Goal: Transaction & Acquisition: Book appointment/travel/reservation

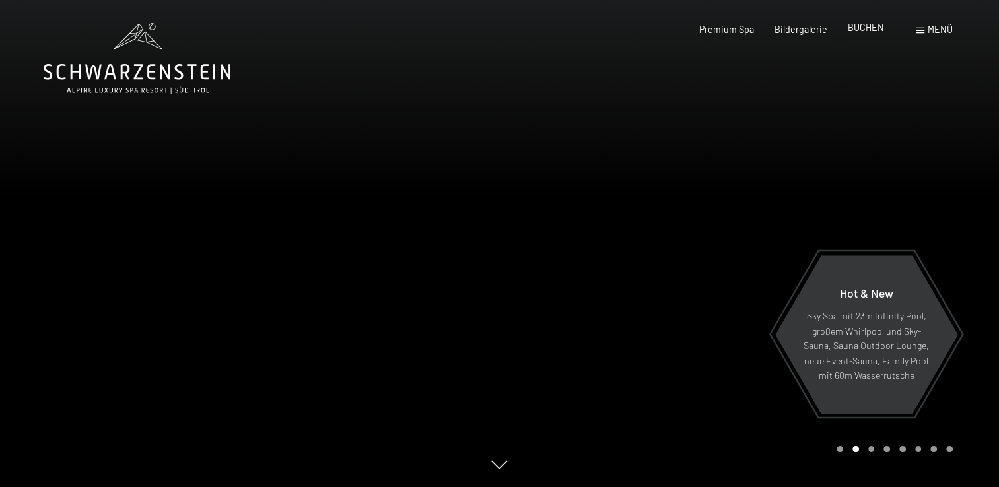
click at [865, 31] on span "BUCHEN" at bounding box center [866, 27] width 36 height 11
click at [868, 33] on span "BUCHEN" at bounding box center [866, 27] width 36 height 11
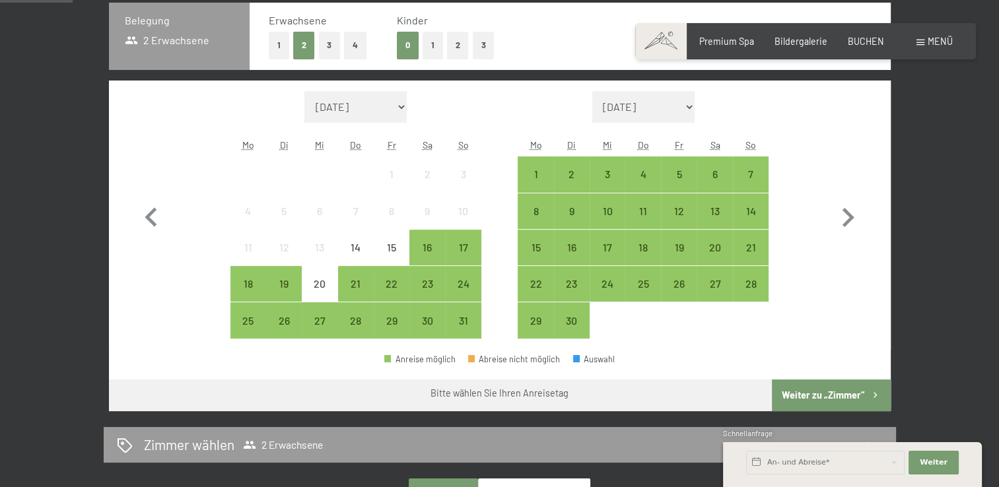
scroll to position [333, 0]
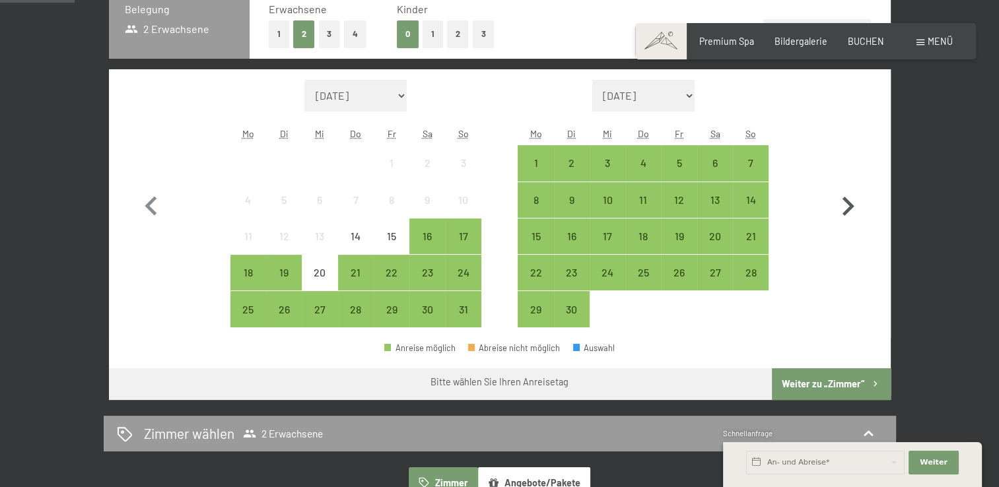
click at [848, 215] on icon "button" at bounding box center [847, 206] width 38 height 38
select select "2025-09-01"
select select "2025-10-01"
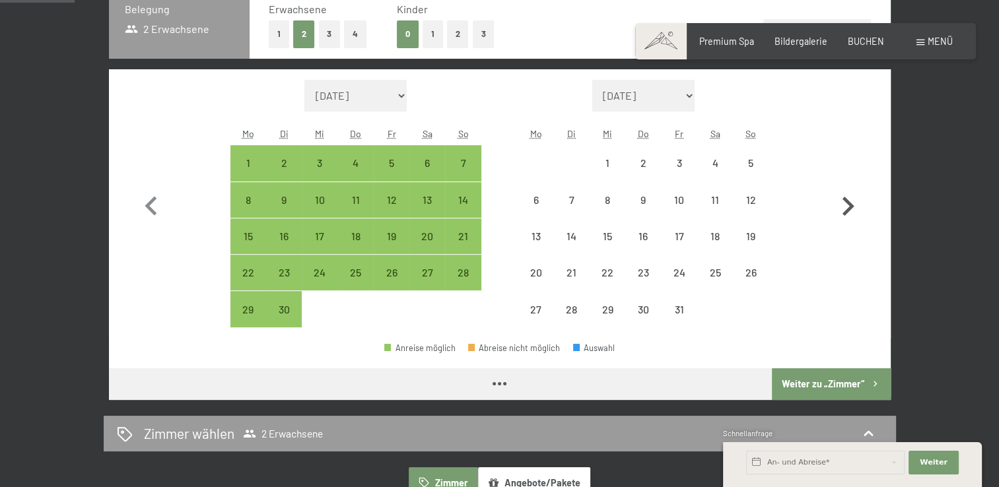
click at [848, 215] on icon "button" at bounding box center [847, 206] width 38 height 38
select select "2025-10-01"
select select "2025-11-01"
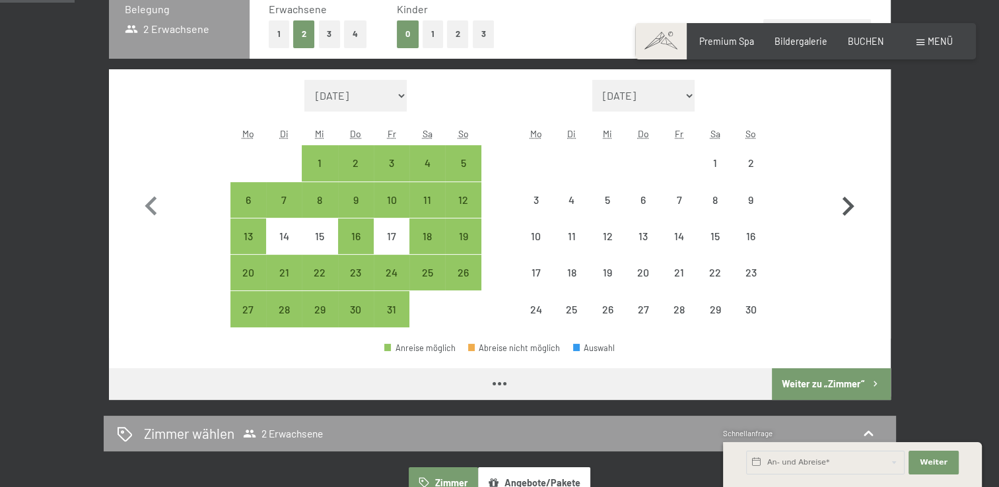
click at [848, 215] on icon "button" at bounding box center [847, 206] width 38 height 38
select select "2025-11-01"
select select "2025-12-01"
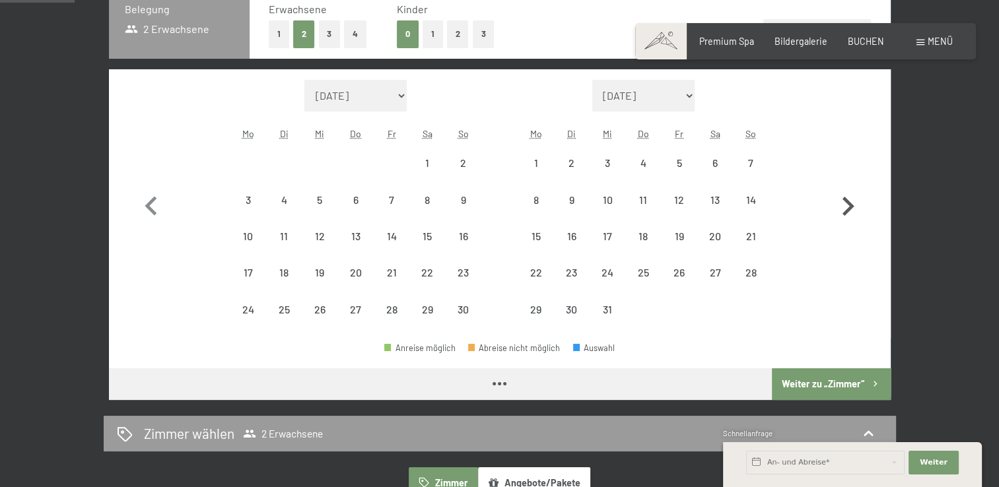
select select "2025-11-01"
select select "2025-12-01"
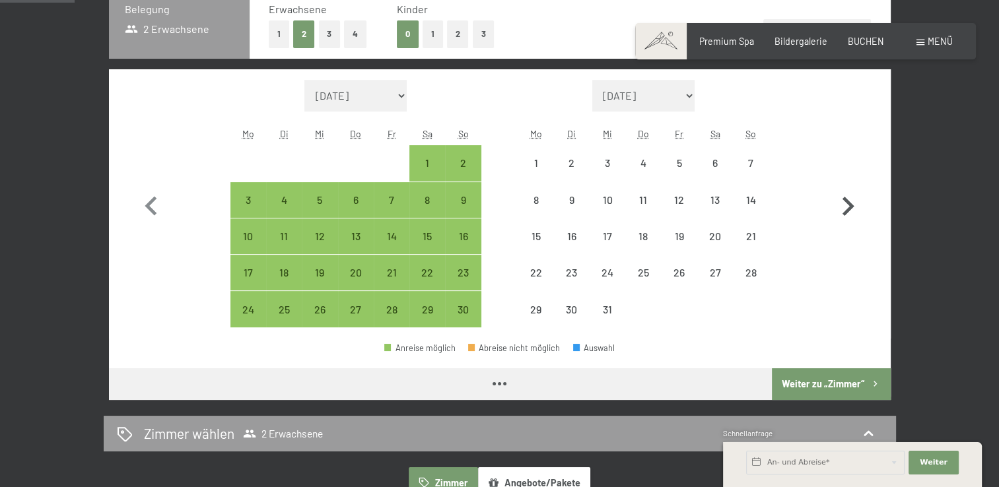
select select "2025-11-01"
select select "2025-12-01"
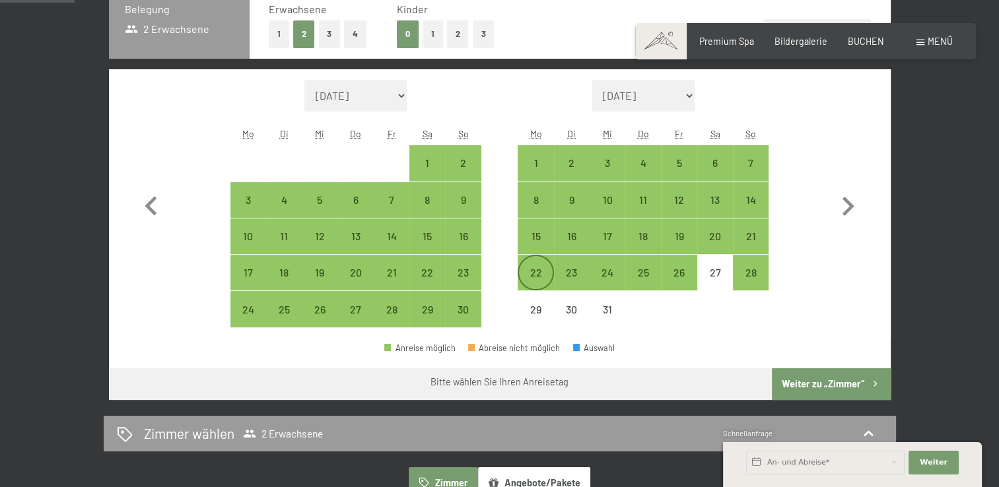
click at [546, 271] on div "22" at bounding box center [535, 283] width 33 height 33
select select "2025-11-01"
select select "2025-12-01"
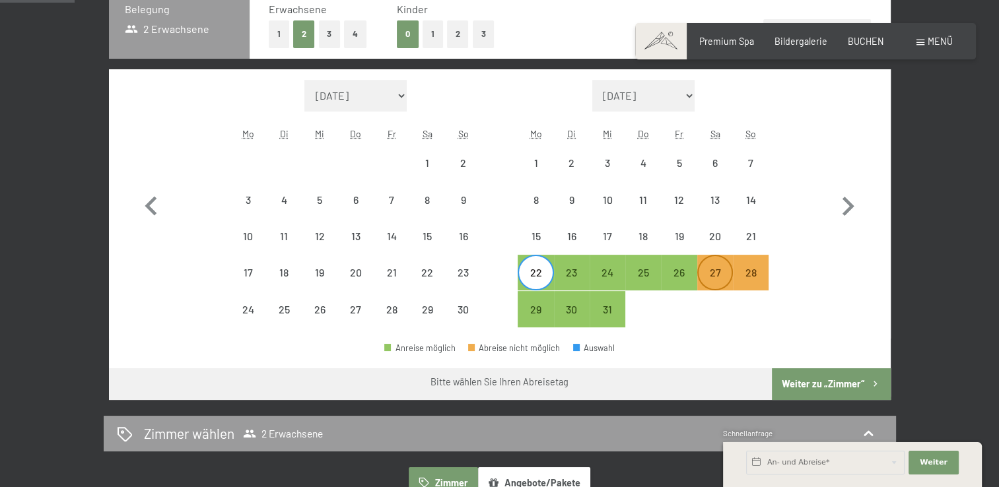
click at [718, 279] on div "27" at bounding box center [714, 283] width 33 height 33
select select "2025-11-01"
select select "2025-12-01"
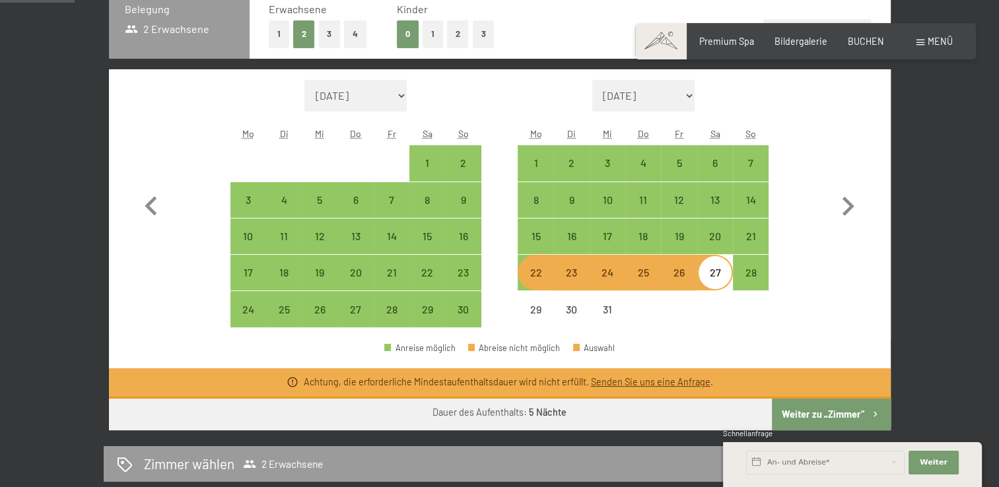
click at [684, 281] on div "26" at bounding box center [678, 283] width 33 height 33
select select "2025-11-01"
select select "2025-12-01"
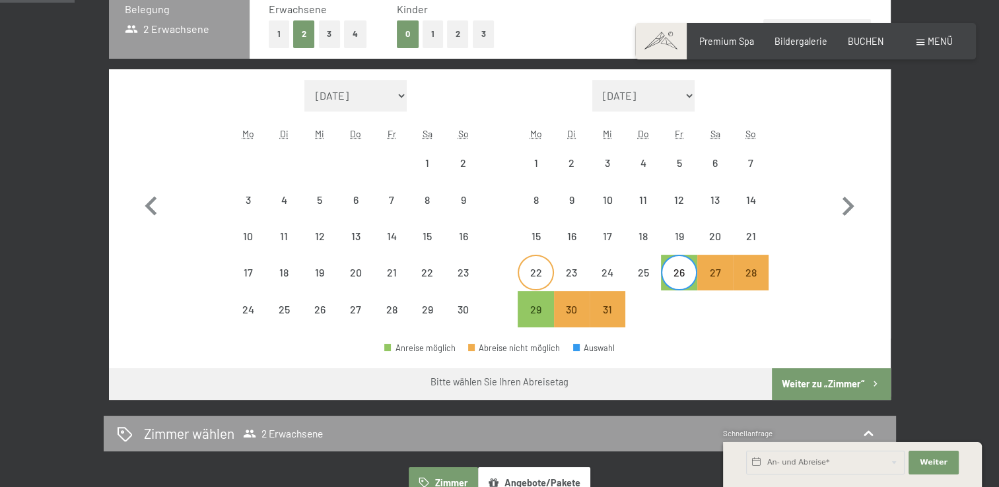
click at [526, 271] on div "22" at bounding box center [535, 283] width 33 height 33
select select "2025-11-01"
select select "2025-12-01"
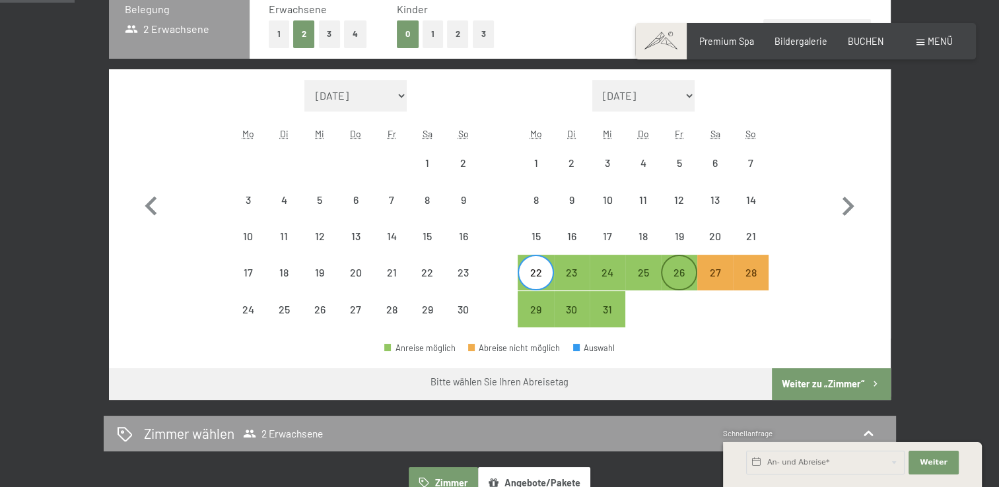
click at [665, 270] on div "26" at bounding box center [678, 283] width 33 height 33
select select "2025-11-01"
select select "2025-12-01"
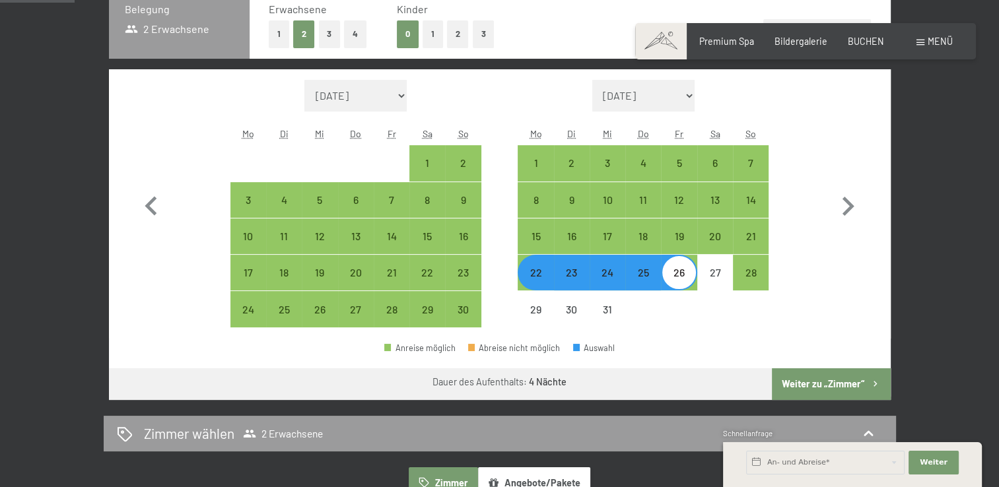
click at [833, 383] on button "Weiter zu „Zimmer“" at bounding box center [831, 384] width 118 height 32
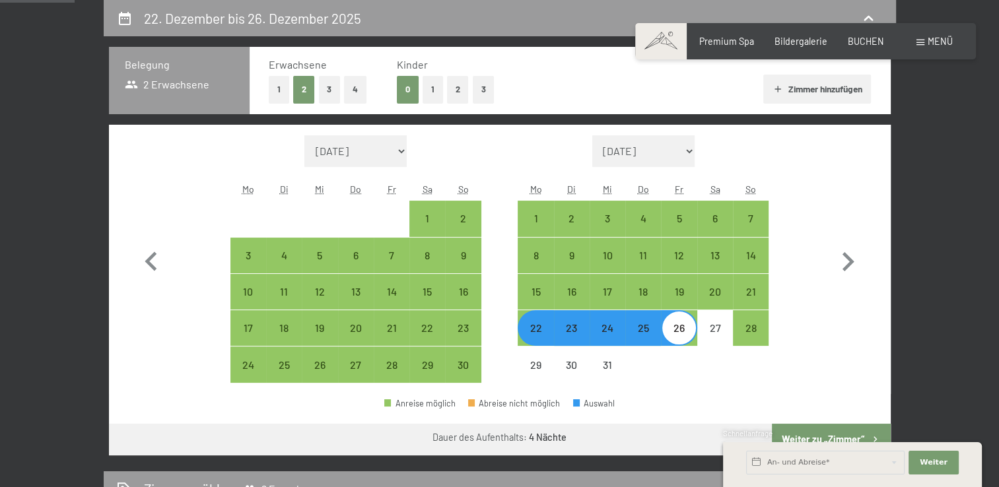
select select "2025-11-01"
select select "2025-12-01"
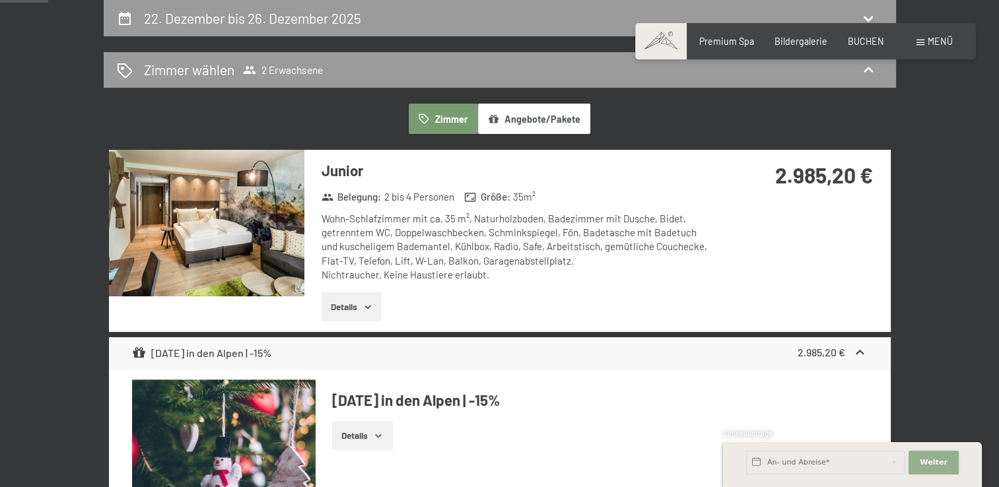
click at [928, 470] on button "Weiter Adressfelder ausblenden" at bounding box center [933, 463] width 50 height 24
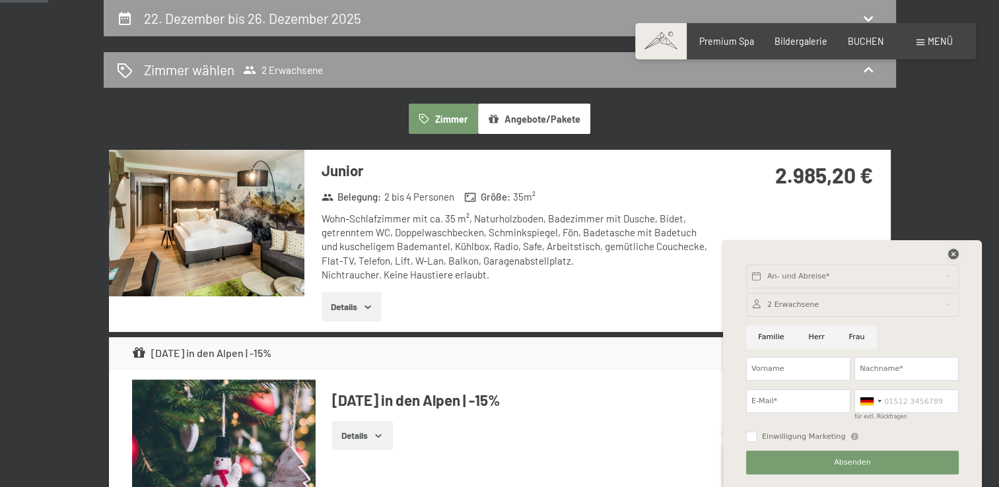
click at [953, 255] on icon at bounding box center [953, 254] width 11 height 11
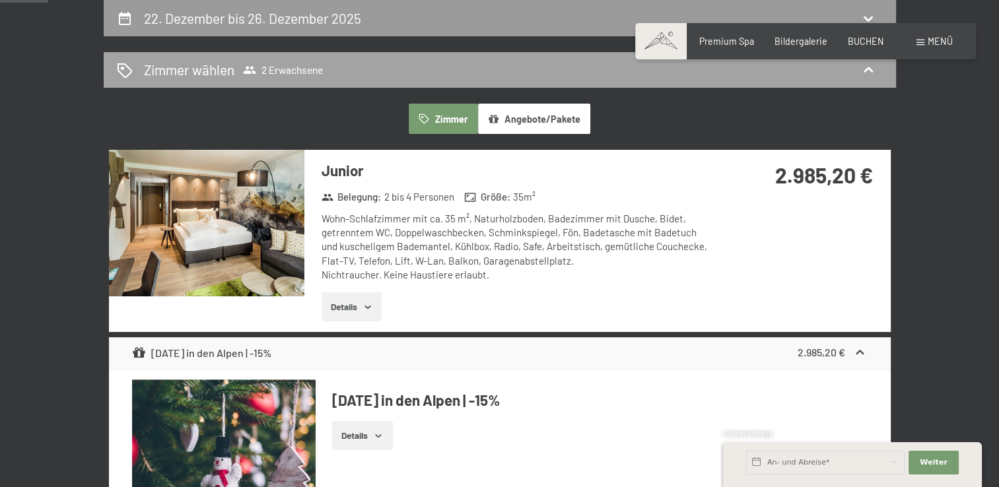
click at [309, 64] on span "2 Erwachsene" at bounding box center [283, 69] width 80 height 13
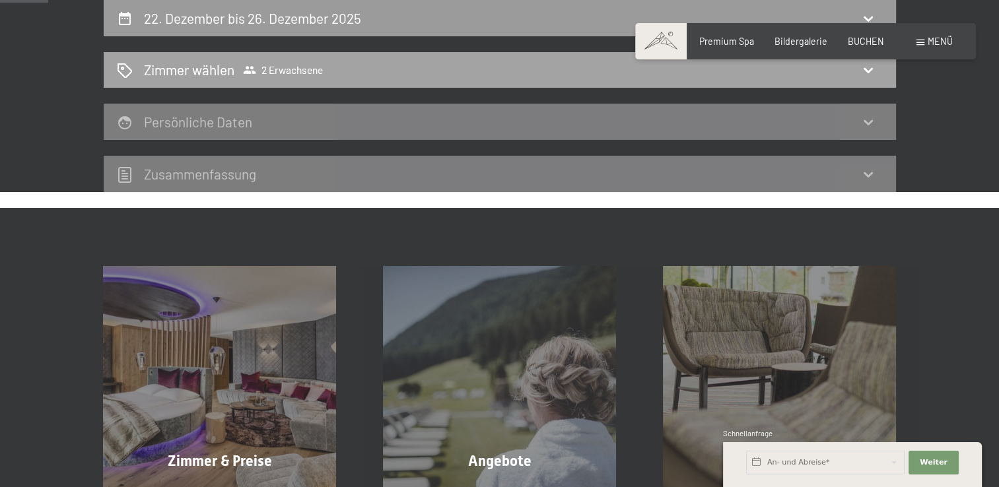
click at [288, 73] on span "2 Erwachsene" at bounding box center [283, 69] width 80 height 13
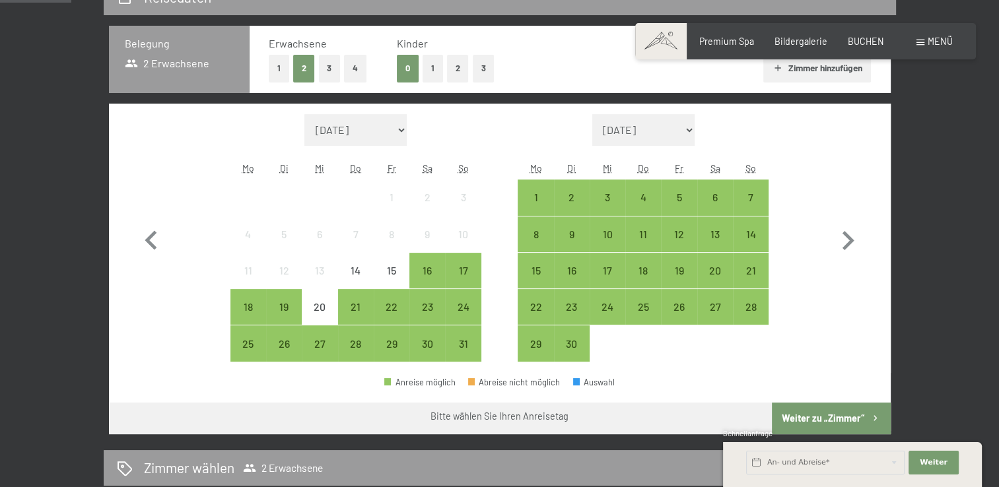
scroll to position [321, 0]
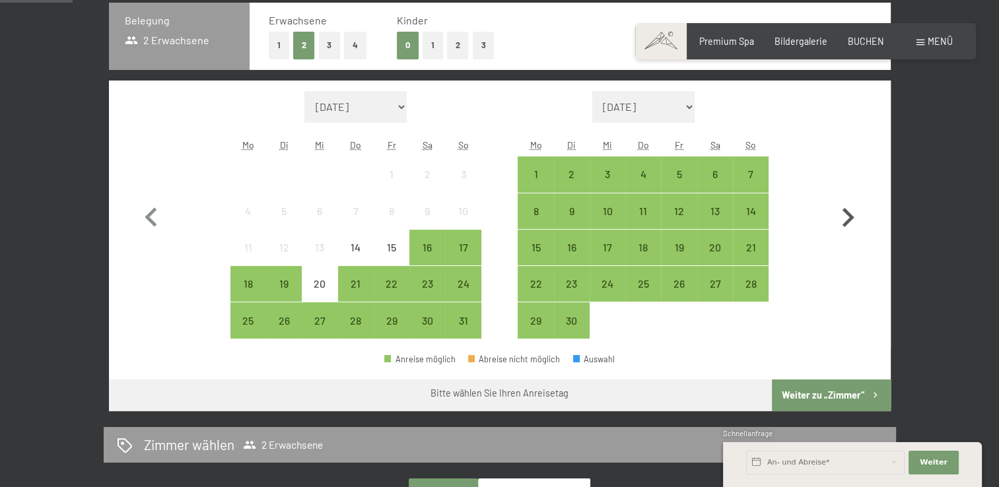
click at [848, 216] on icon "button" at bounding box center [848, 217] width 12 height 19
select select "2025-09-01"
select select "2025-10-01"
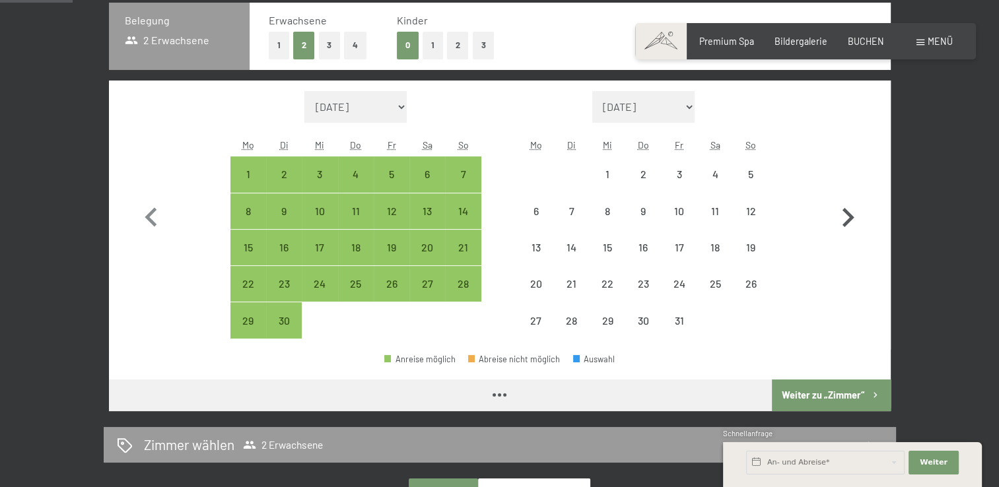
select select "2025-09-01"
select select "2025-10-01"
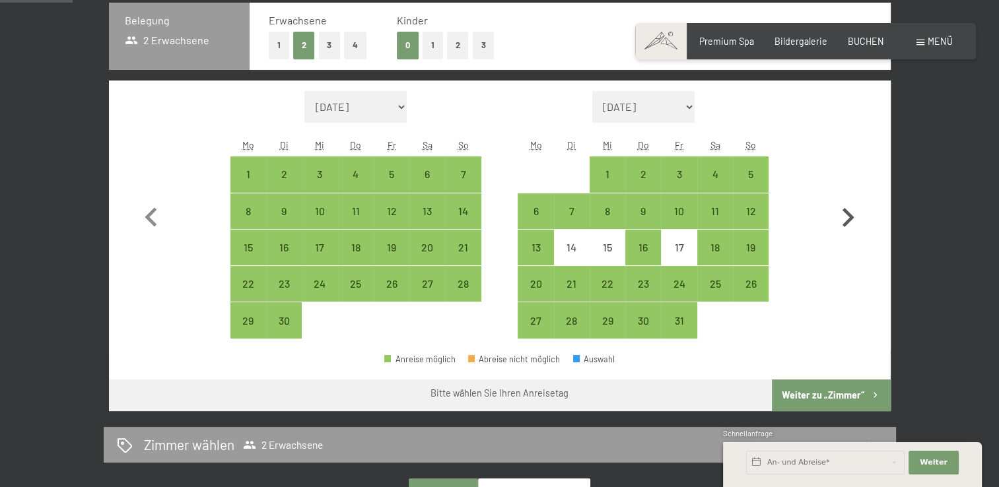
click at [848, 216] on icon "button" at bounding box center [848, 217] width 12 height 19
select select "2025-10-01"
select select "2025-11-01"
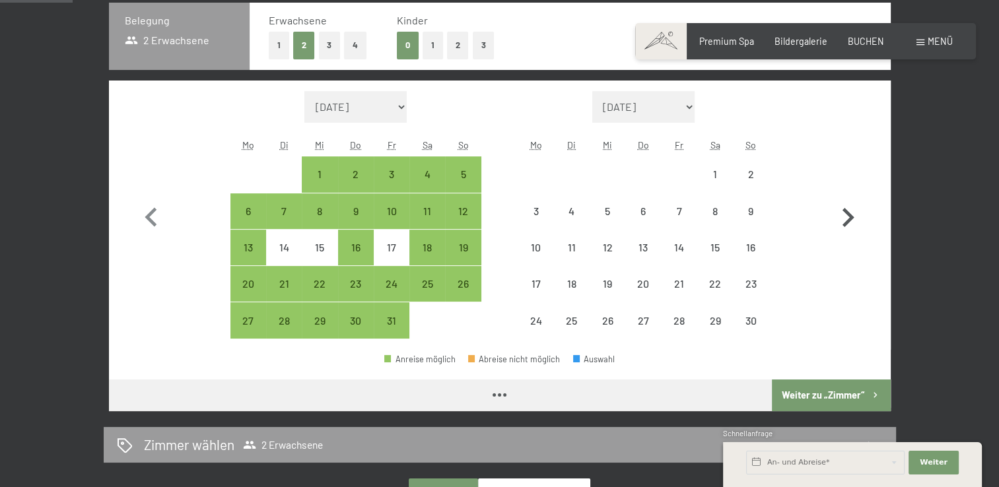
click at [848, 216] on icon "button" at bounding box center [848, 217] width 12 height 19
select select "2025-11-01"
select select "2025-12-01"
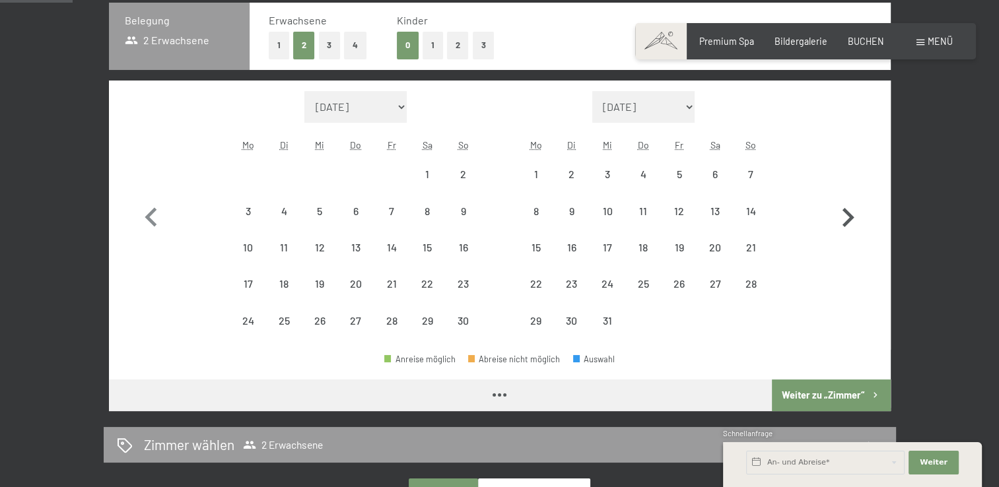
select select "2025-11-01"
select select "2025-12-01"
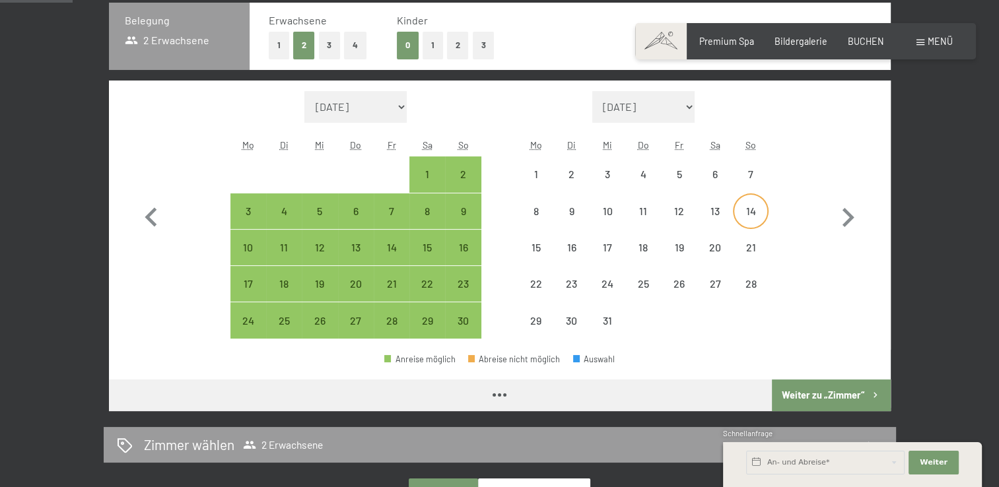
select select "2025-11-01"
select select "2025-12-01"
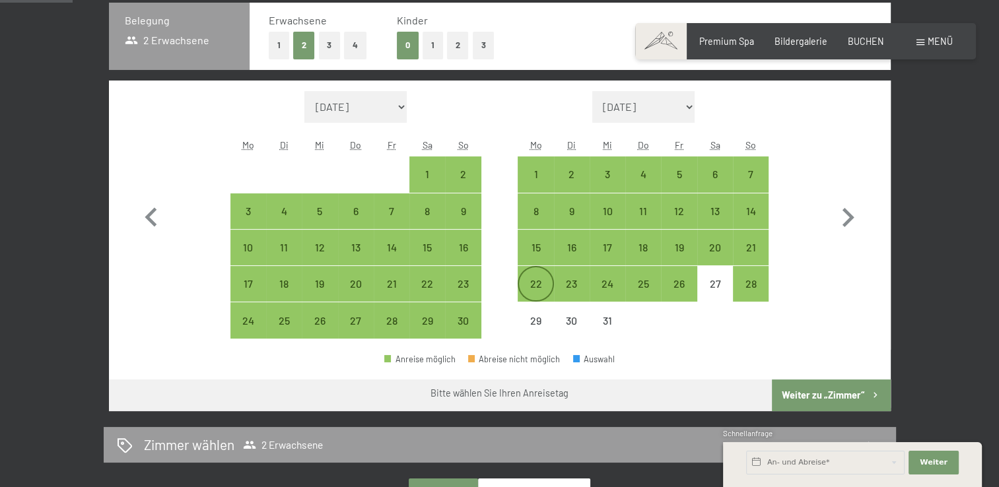
click at [542, 275] on div "22" at bounding box center [535, 283] width 33 height 33
select select "2025-11-01"
select select "2025-12-01"
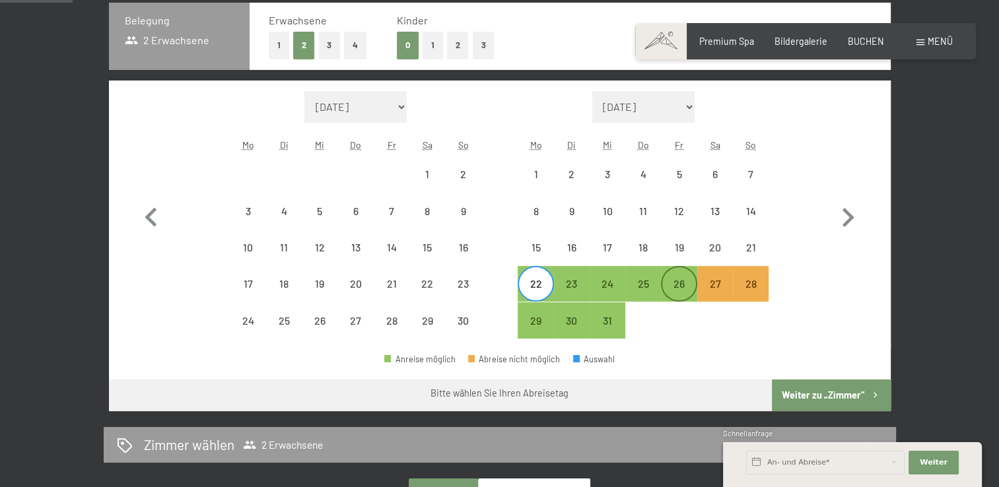
click at [684, 279] on div "26" at bounding box center [678, 295] width 33 height 33
select select "2025-11-01"
select select "2025-12-01"
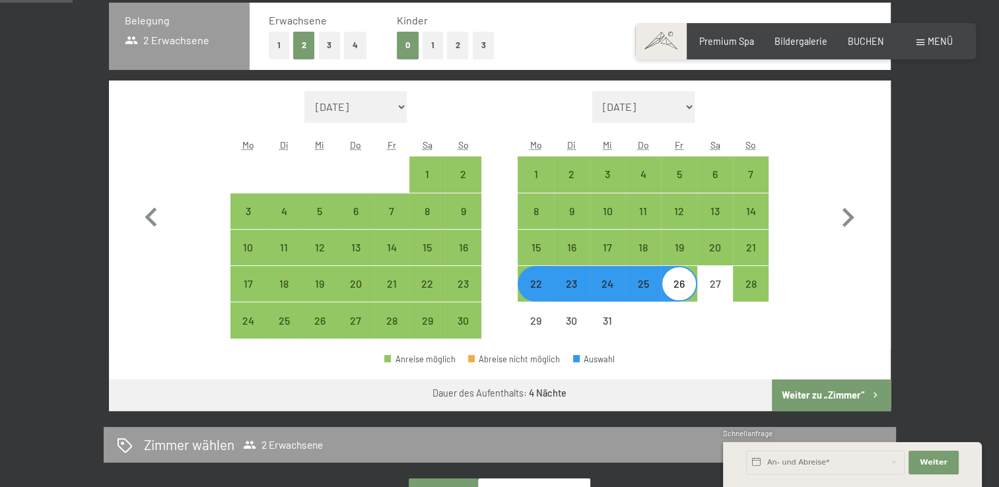
click at [274, 38] on button "1" at bounding box center [279, 45] width 20 height 27
select select "2025-11-01"
select select "2025-12-01"
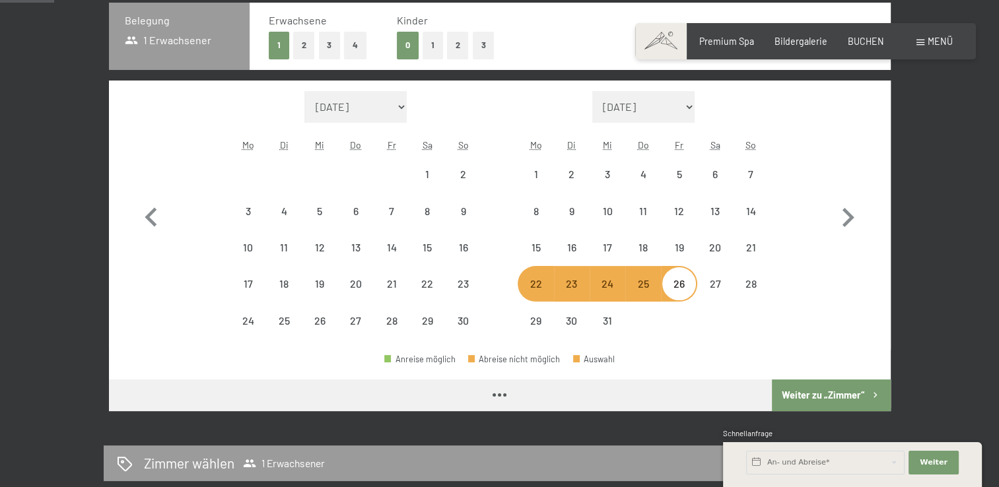
scroll to position [311, 0]
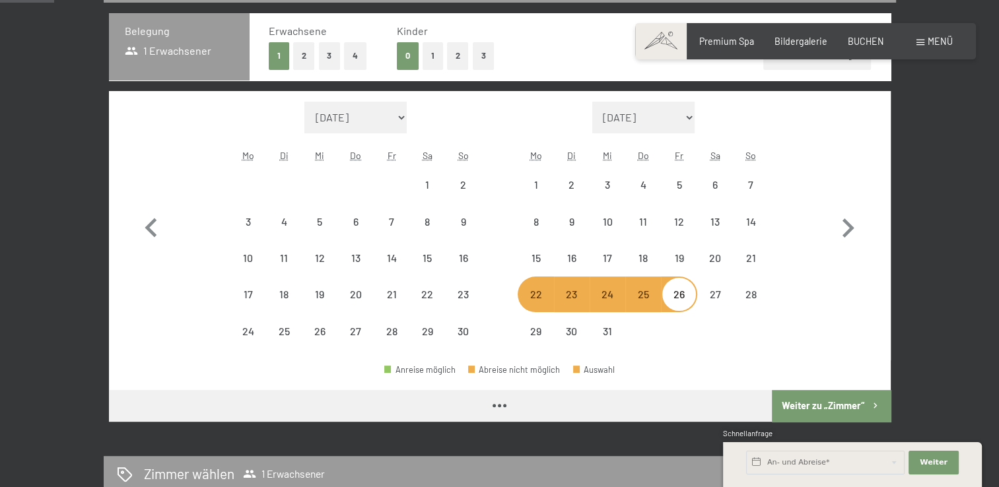
select select "2025-11-01"
select select "2025-12-01"
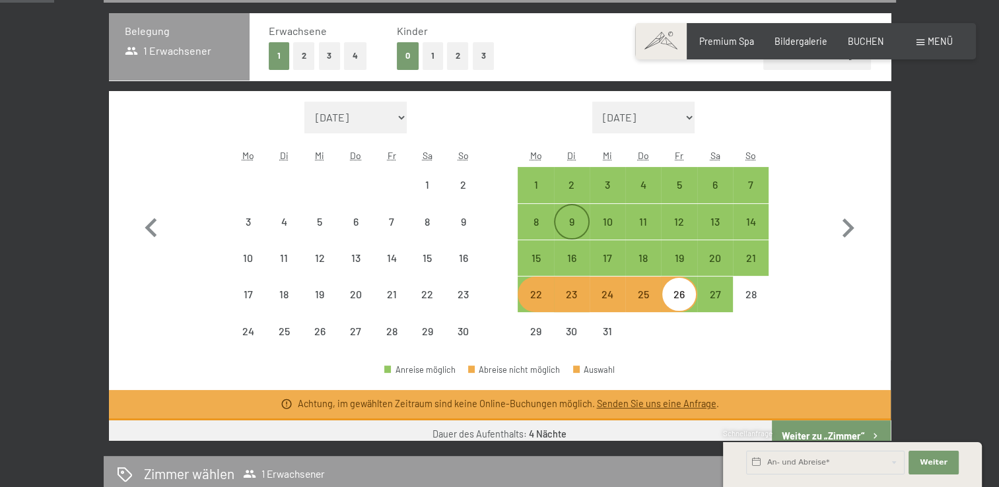
select select "2025-11-01"
select select "2025-12-01"
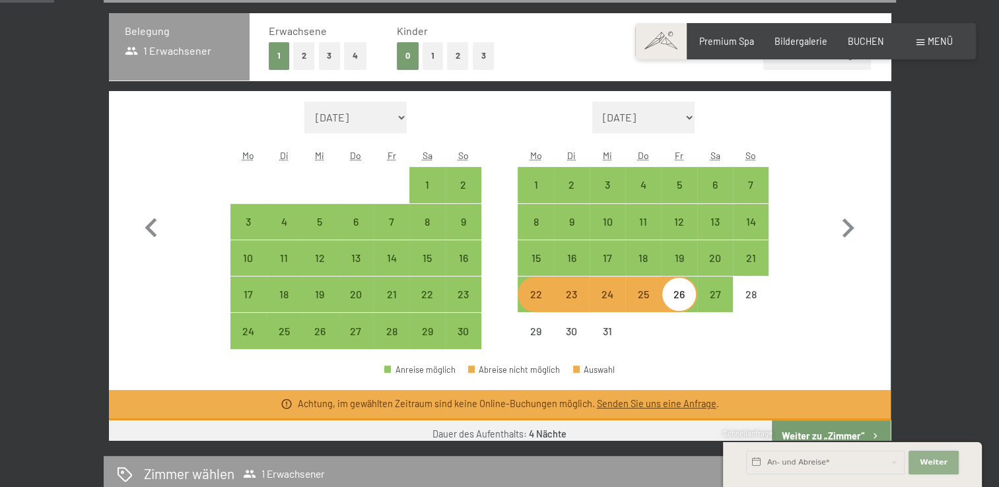
click at [927, 455] on button "Weiter Adressfelder ausblenden" at bounding box center [933, 463] width 50 height 24
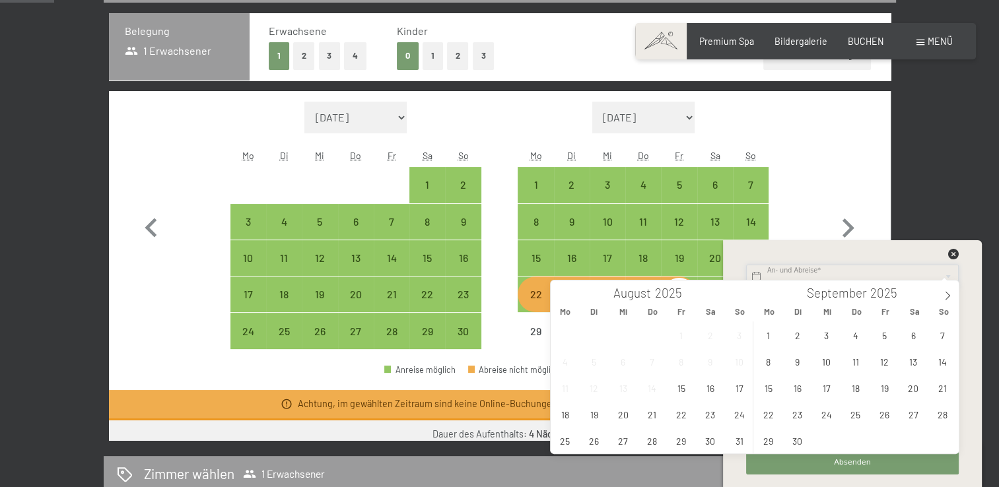
click at [785, 275] on input "text" at bounding box center [852, 277] width 213 height 24
click at [948, 292] on icon at bounding box center [947, 295] width 9 height 9
click at [760, 419] on span "22" at bounding box center [768, 414] width 26 height 26
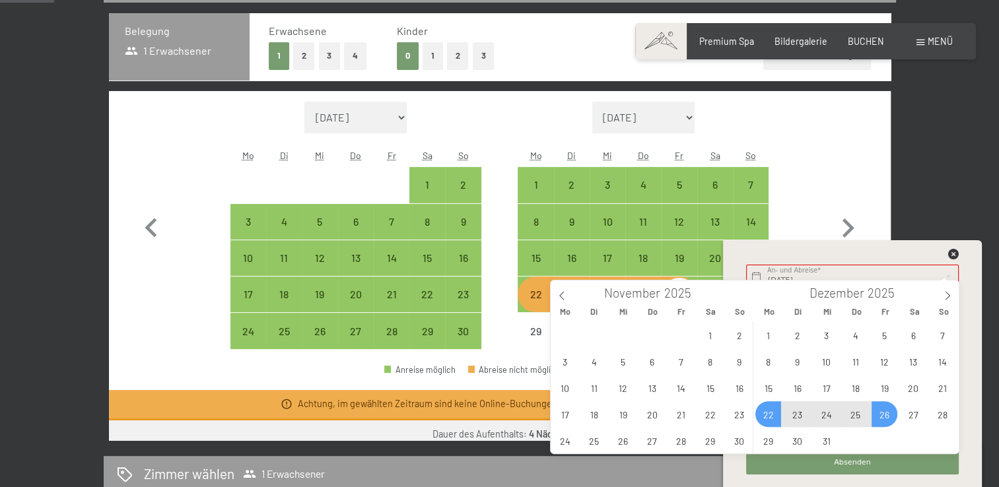
click at [874, 417] on span "26" at bounding box center [884, 414] width 26 height 26
type input "Mo. 22.12.2025 - Fr. 26.12.2025"
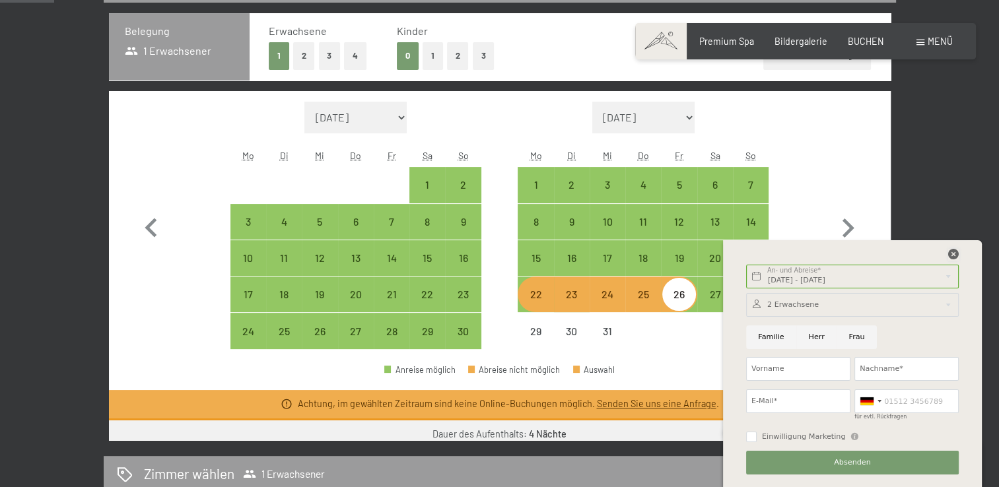
click at [951, 251] on icon at bounding box center [953, 254] width 11 height 11
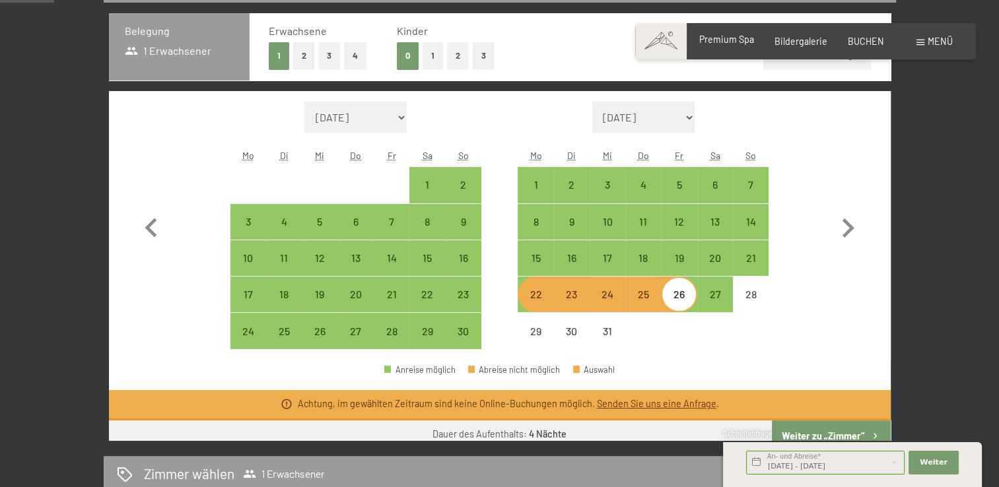
click at [734, 36] on span "Premium Spa" at bounding box center [726, 39] width 55 height 11
